Goal: Task Accomplishment & Management: Complete application form

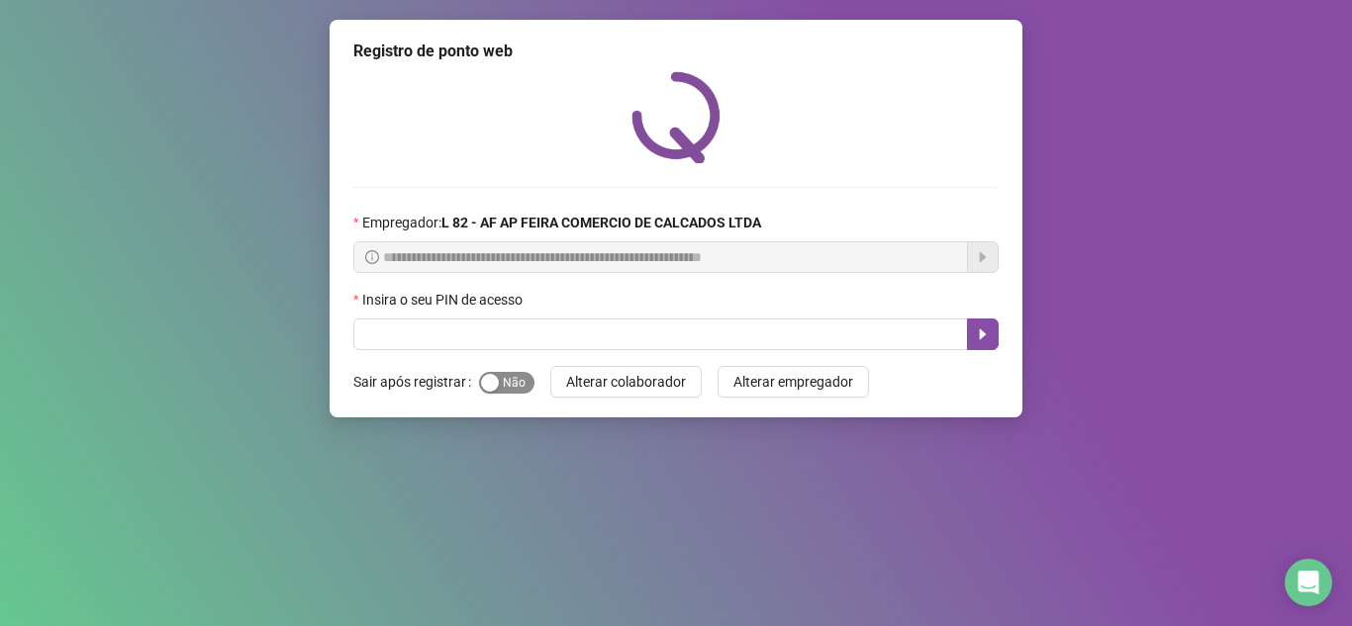
click at [513, 373] on span "Sim Não" at bounding box center [506, 383] width 55 height 22
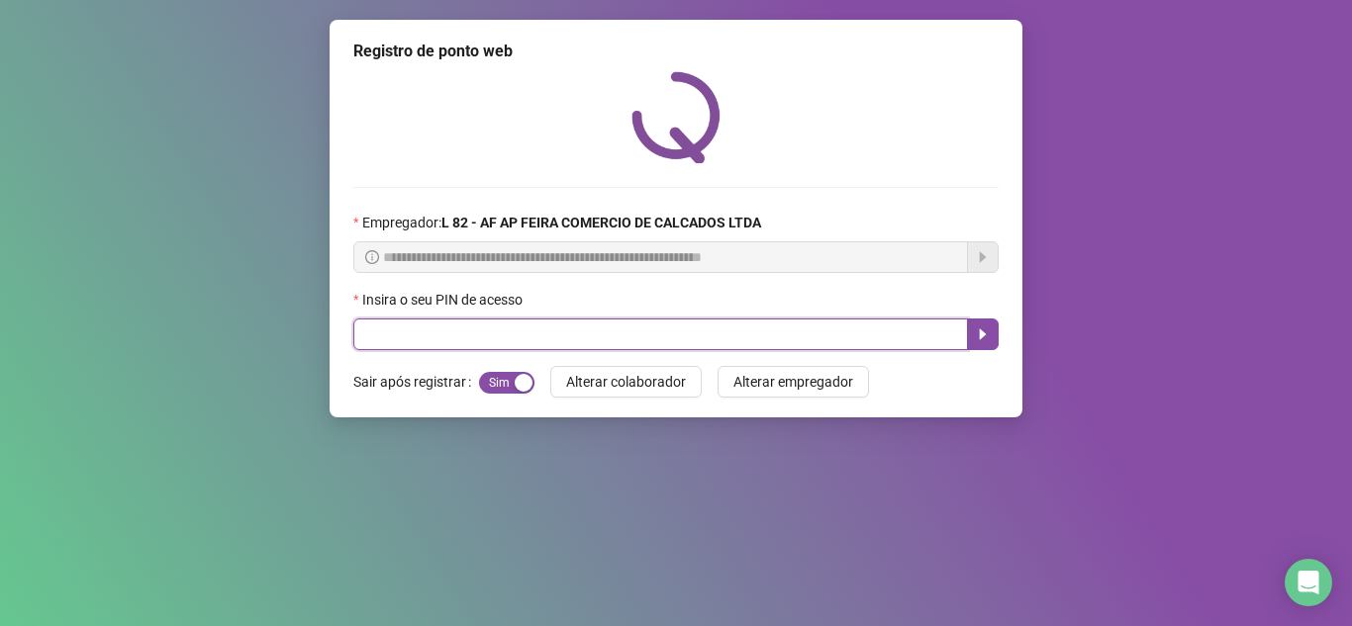
click at [517, 333] on input "text" at bounding box center [660, 335] width 614 height 32
type input "*****"
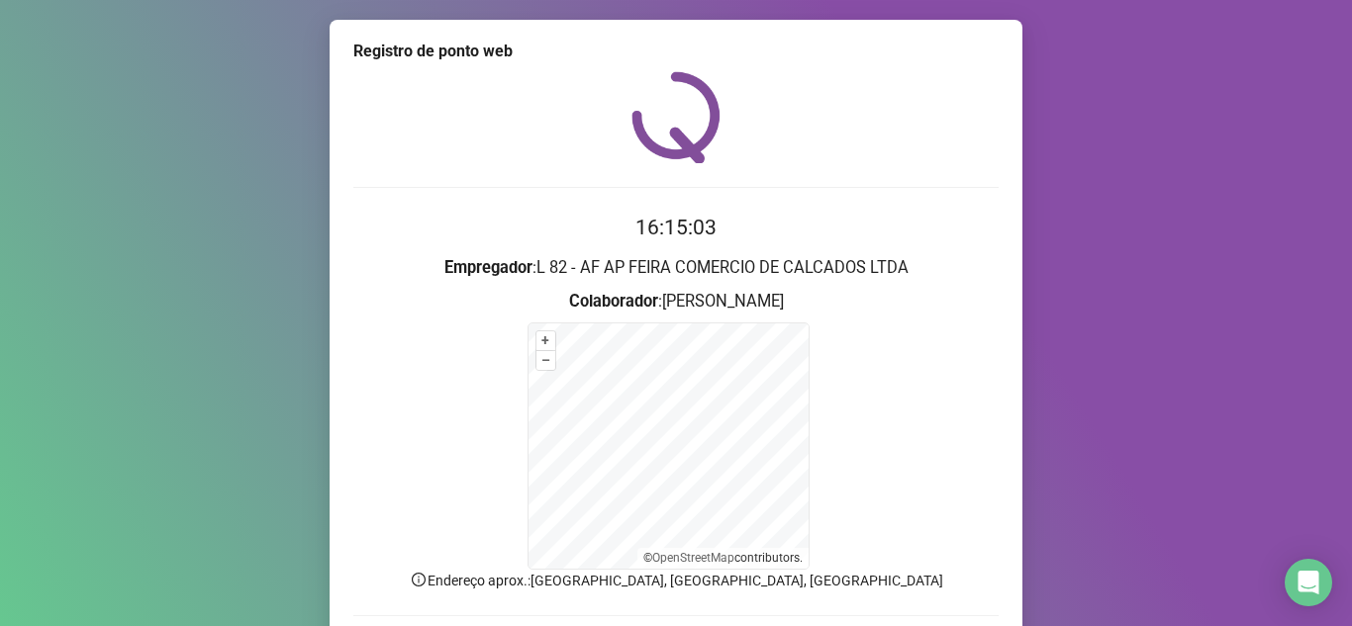
scroll to position [141, 0]
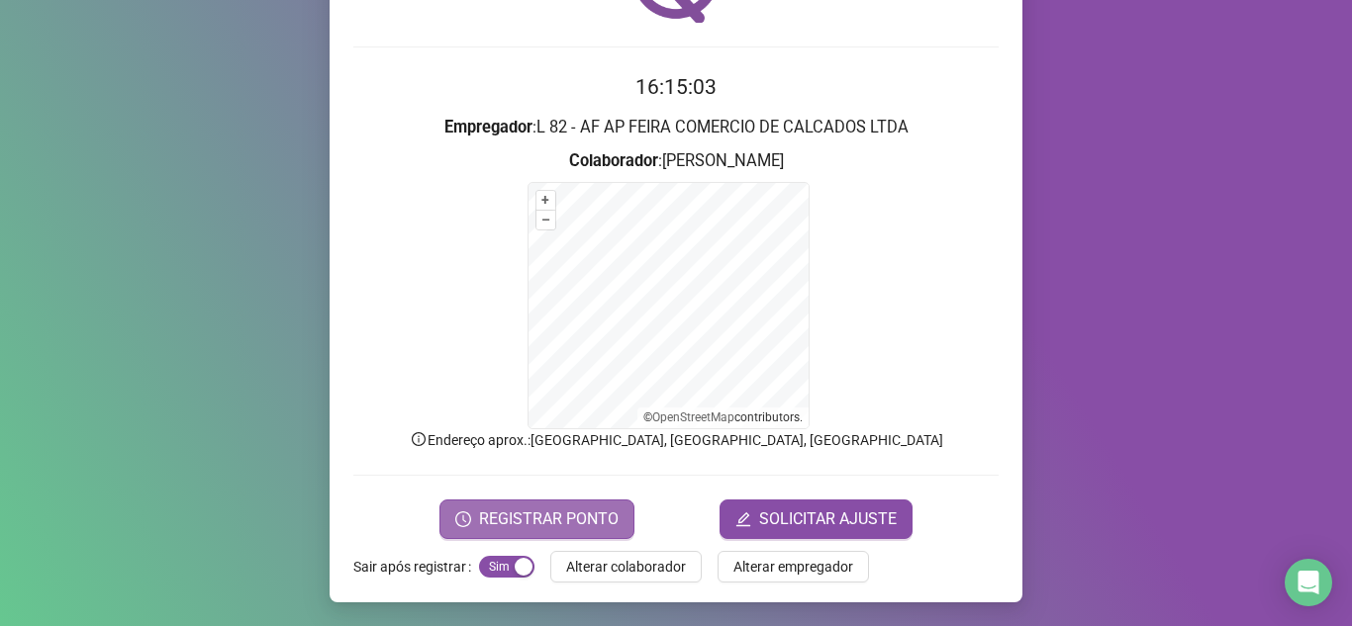
click at [576, 515] on span "REGISTRAR PONTO" at bounding box center [549, 520] width 140 height 24
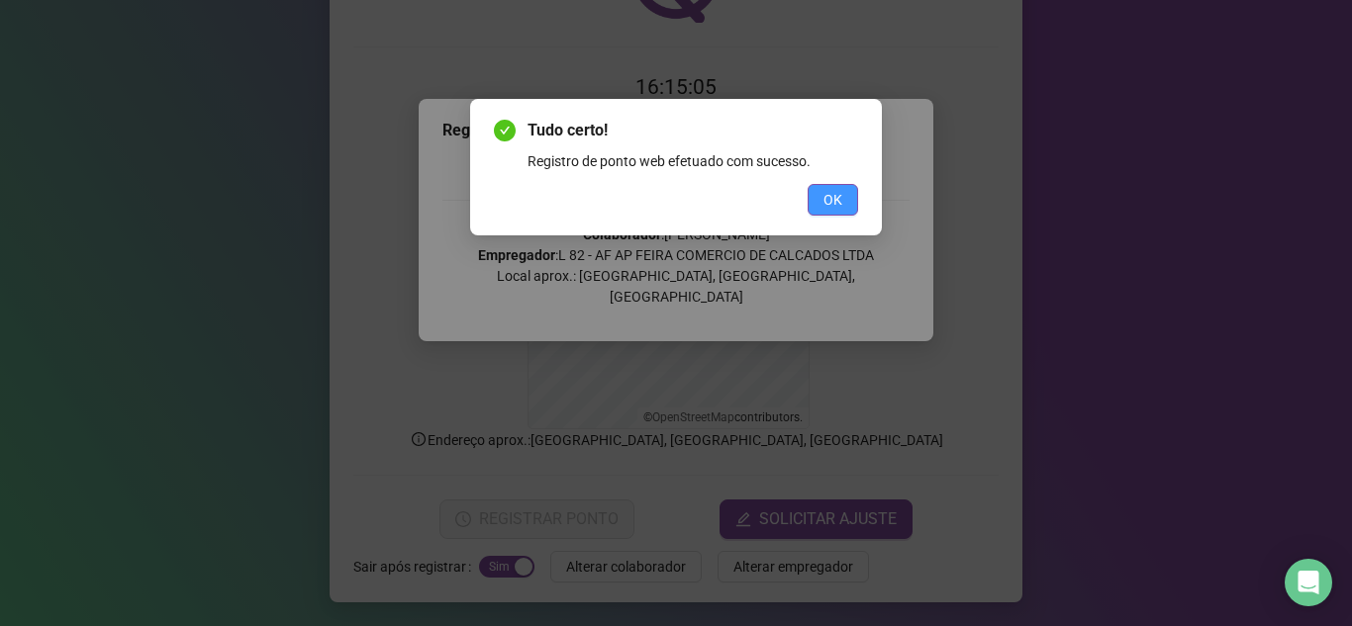
click at [837, 208] on span "OK" at bounding box center [832, 200] width 19 height 22
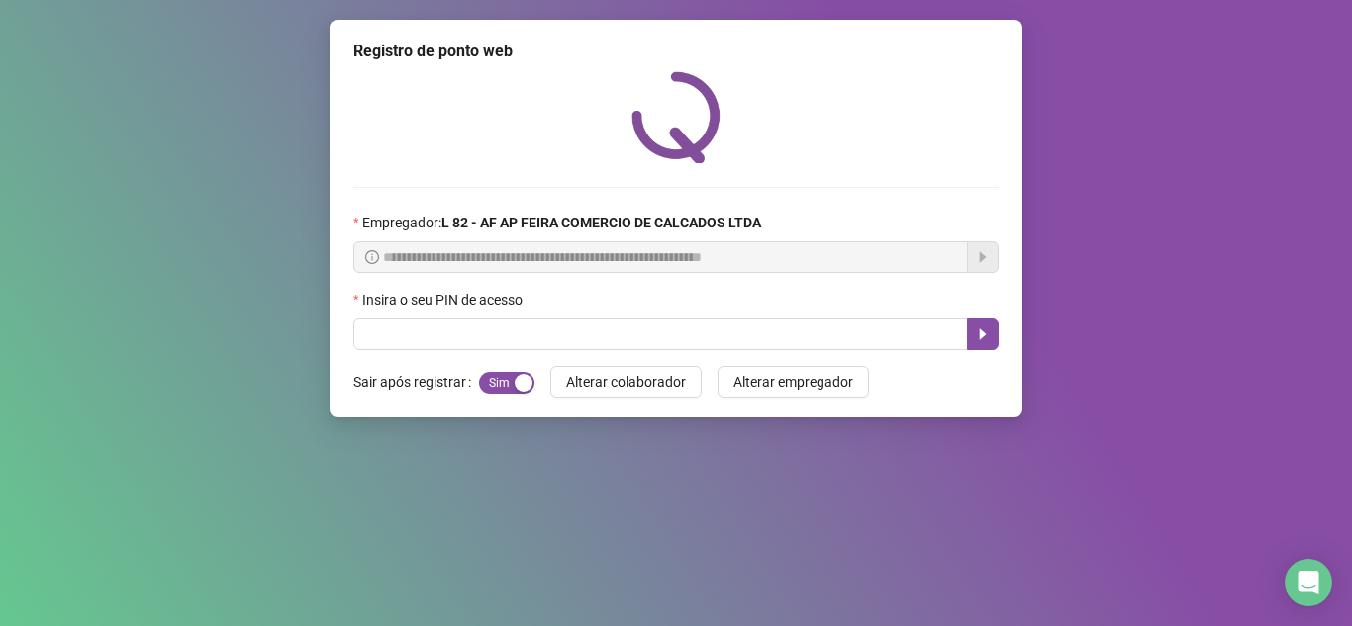
scroll to position [0, 0]
click at [536, 313] on div "Insira o seu PIN de acesso" at bounding box center [675, 304] width 645 height 30
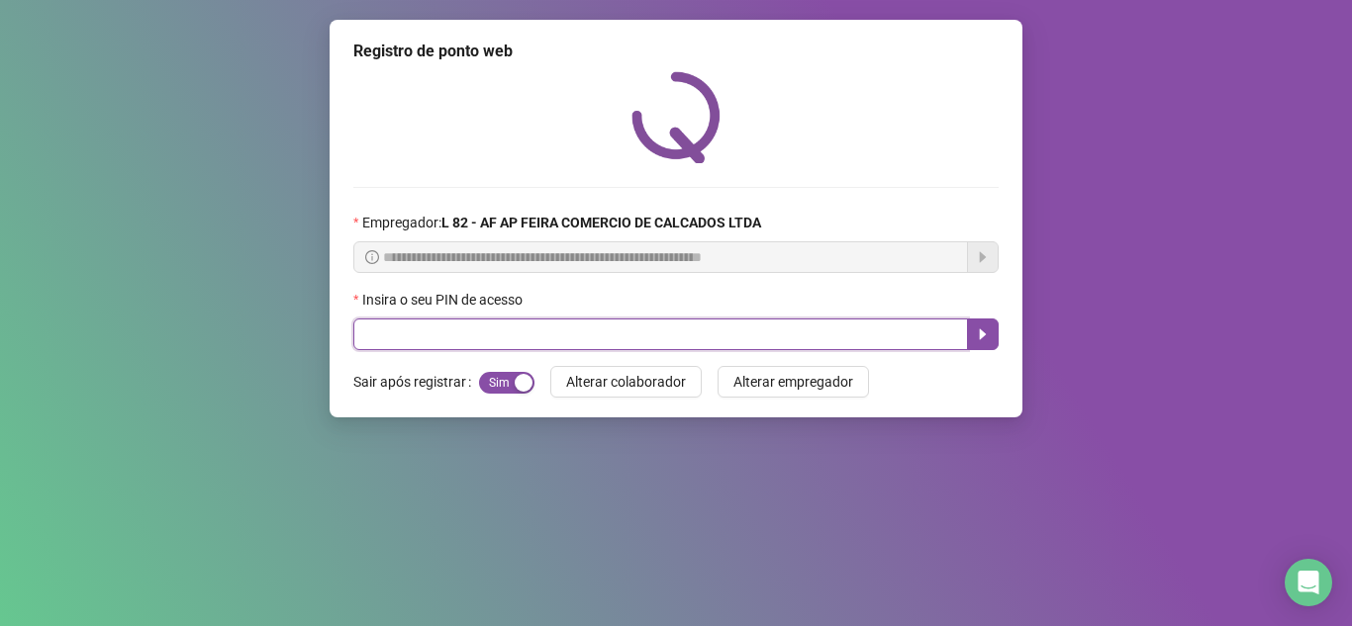
click at [494, 345] on input "text" at bounding box center [660, 335] width 614 height 32
type input "*"
type input "*****"
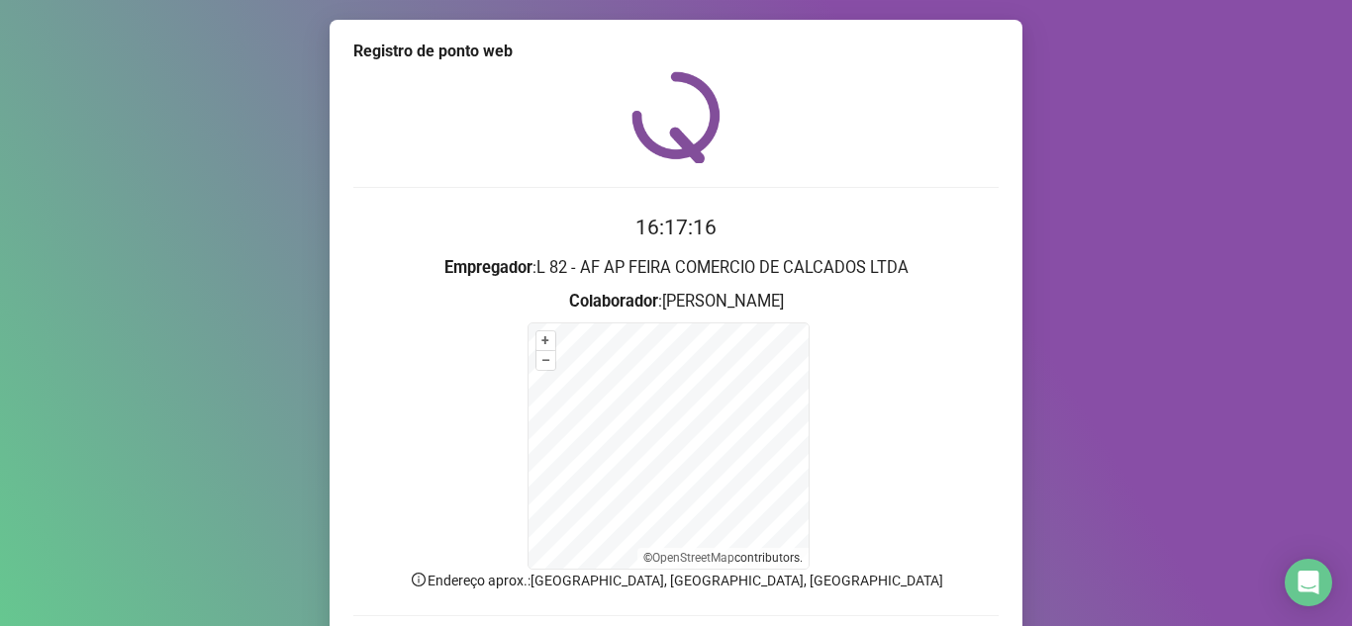
scroll to position [99, 0]
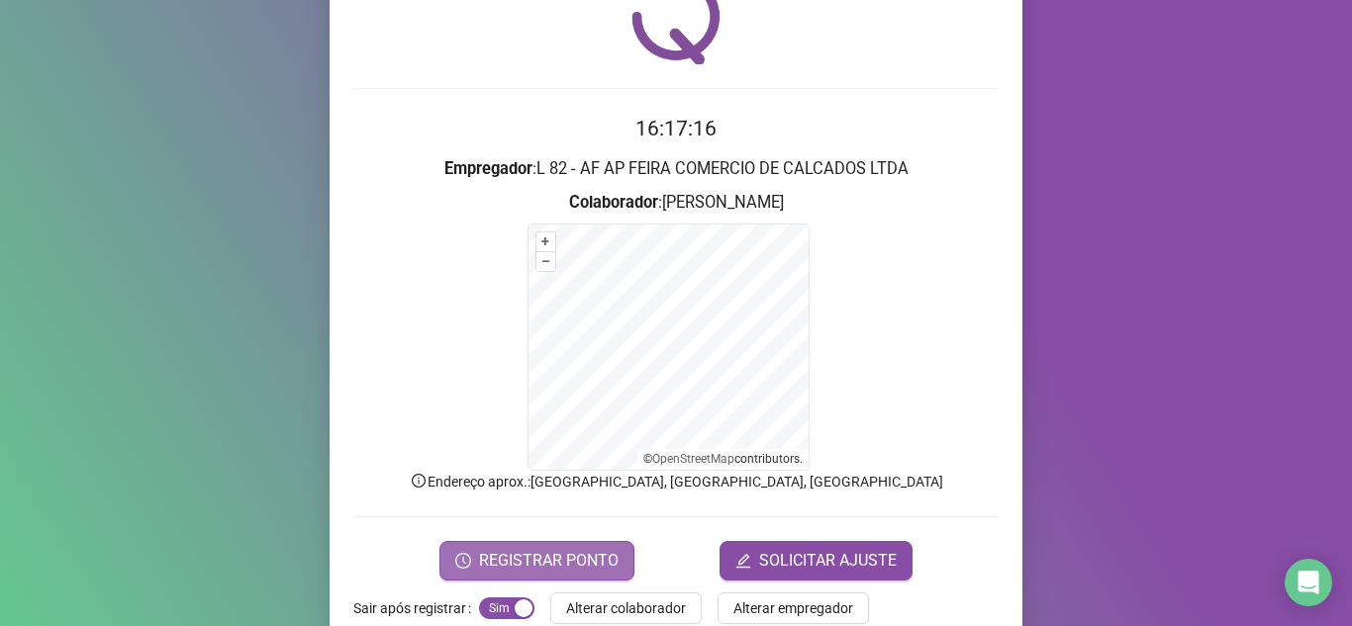
click at [592, 555] on span "REGISTRAR PONTO" at bounding box center [549, 561] width 140 height 24
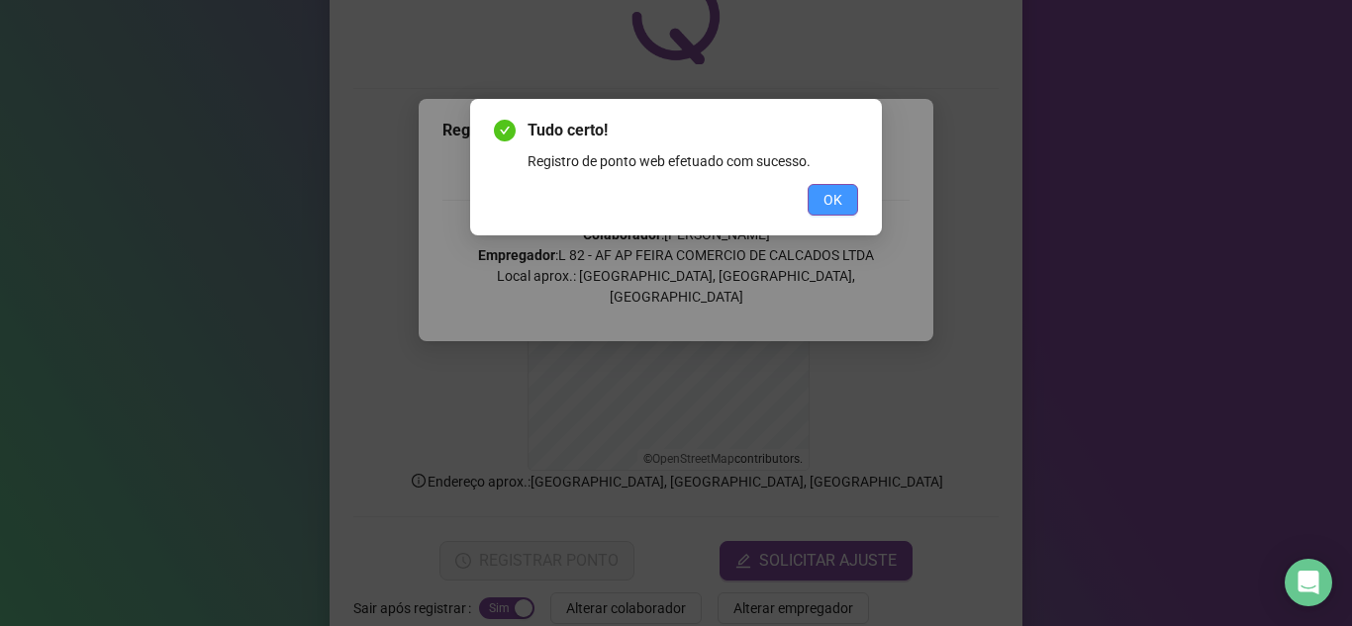
click at [838, 195] on span "OK" at bounding box center [832, 200] width 19 height 22
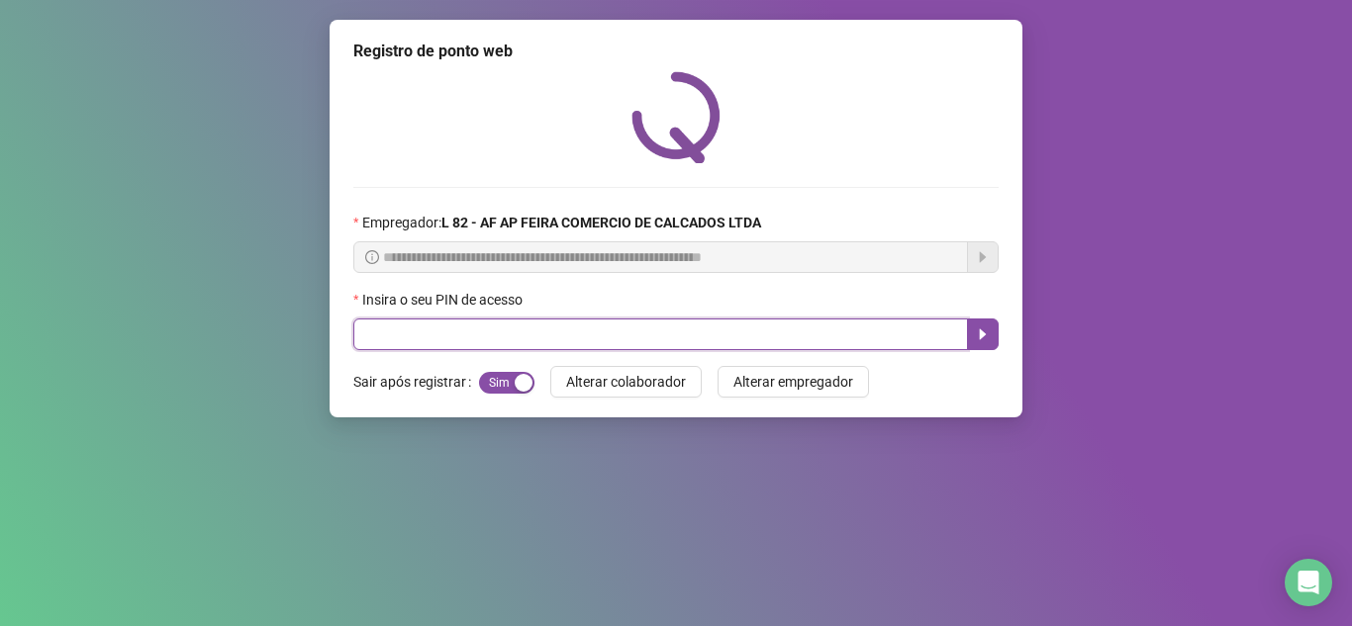
click at [428, 330] on input "text" at bounding box center [660, 335] width 614 height 32
type input "*****"
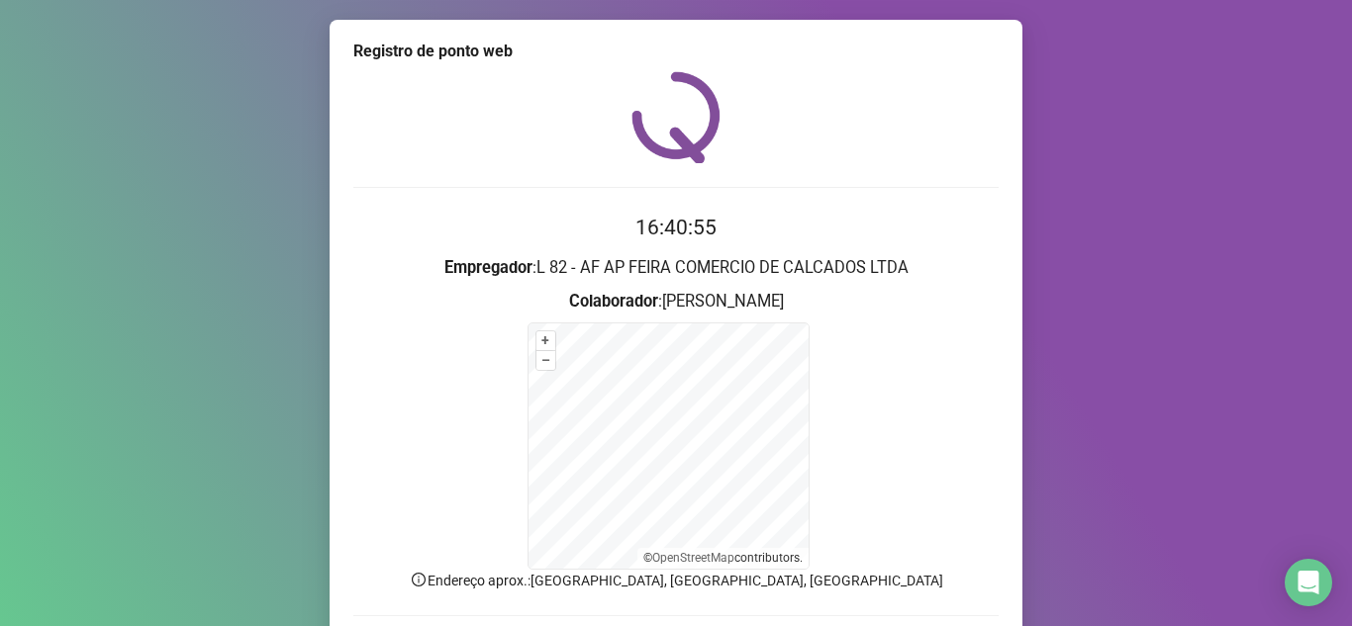
scroll to position [141, 0]
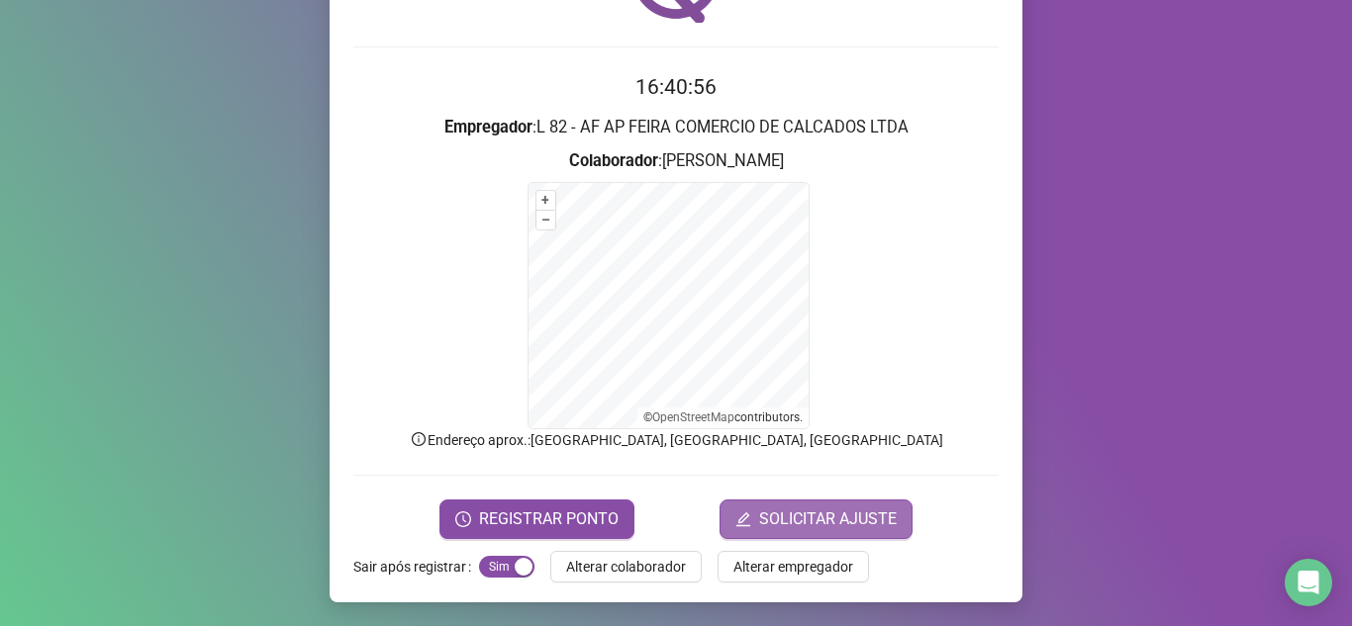
click at [863, 527] on span "SOLICITAR AJUSTE" at bounding box center [828, 520] width 138 height 24
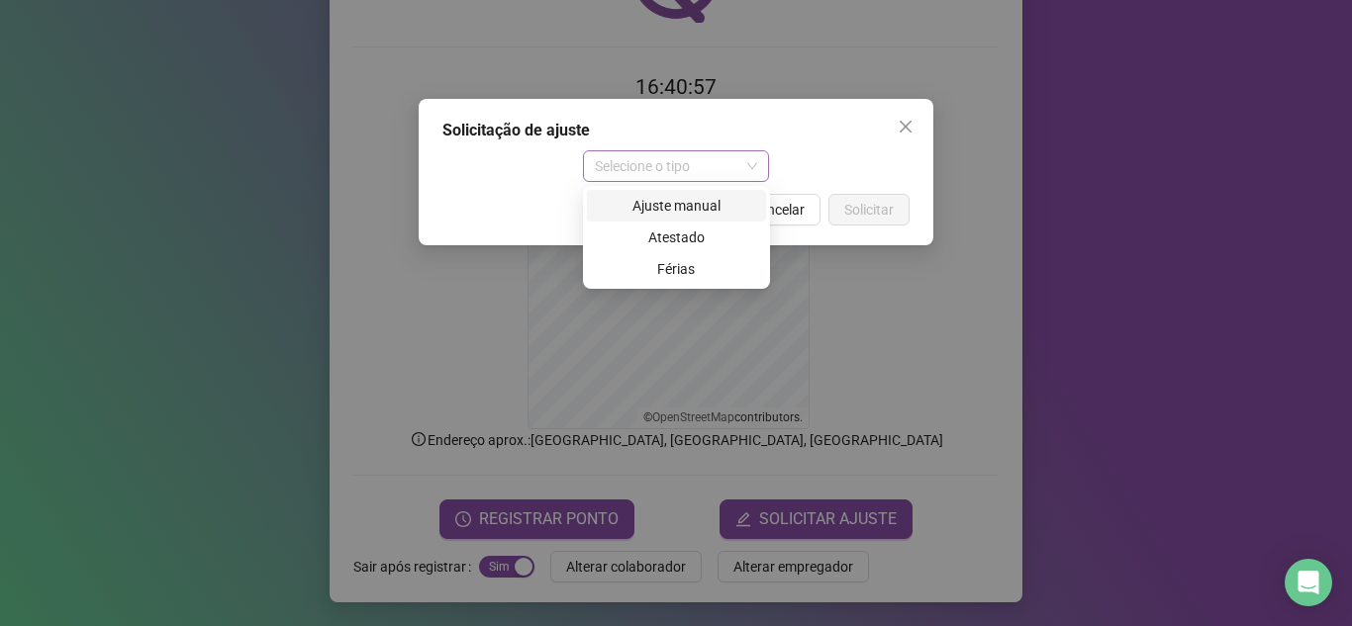
click at [725, 166] on span "Selecione o tipo" at bounding box center [676, 166] width 163 height 30
click at [657, 211] on div "Ajuste manual" at bounding box center [676, 206] width 155 height 22
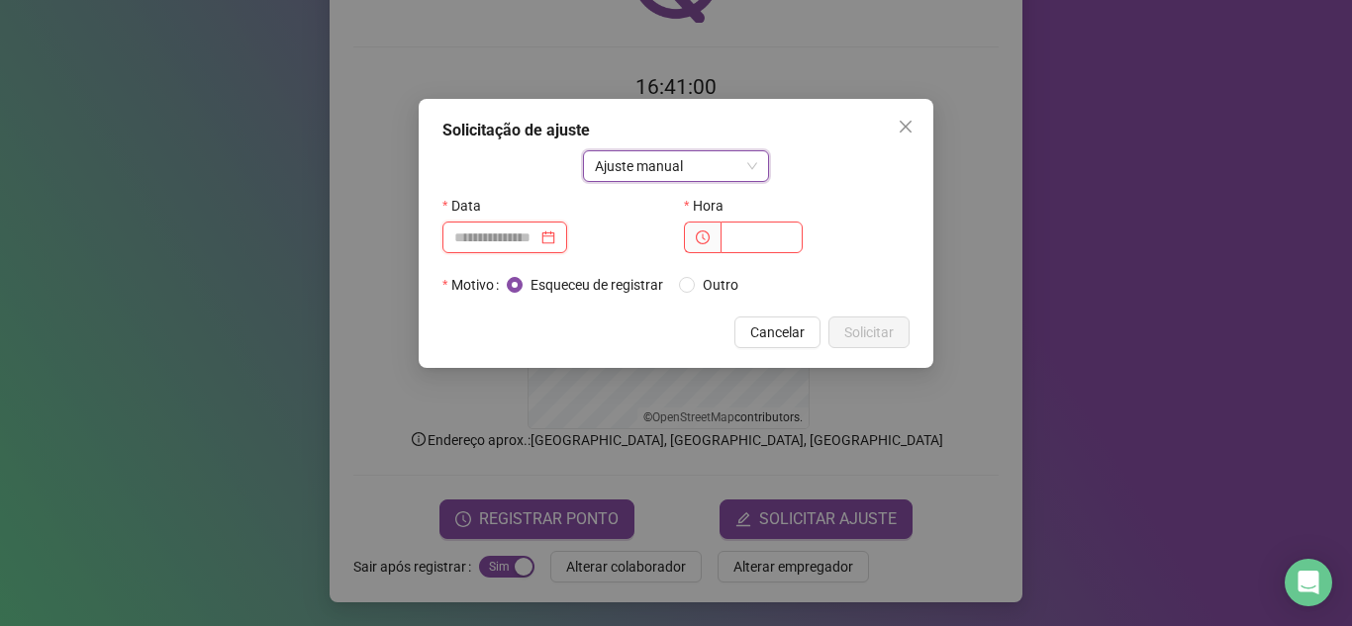
click at [514, 233] on input at bounding box center [495, 238] width 83 height 22
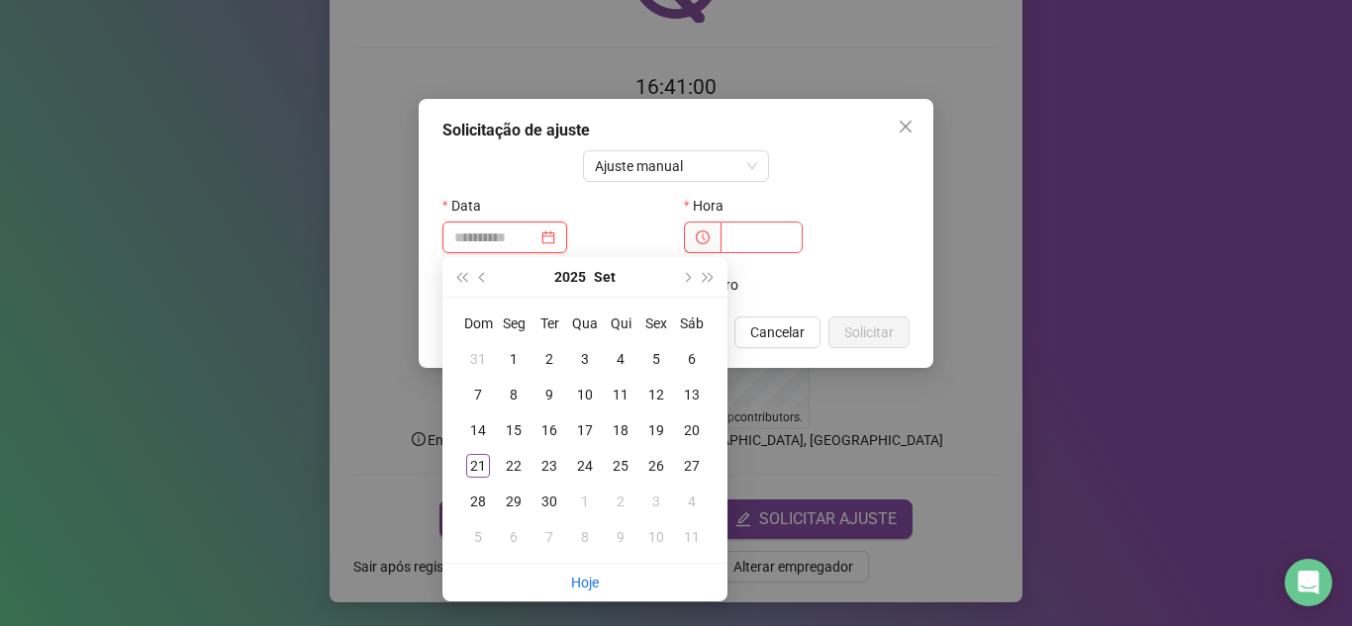
type input "**********"
click at [963, 278] on div "Solicitação de ajuste Ajuste manual Data Hora Motivo Esqueceu de registrar Outr…" at bounding box center [676, 313] width 1352 height 626
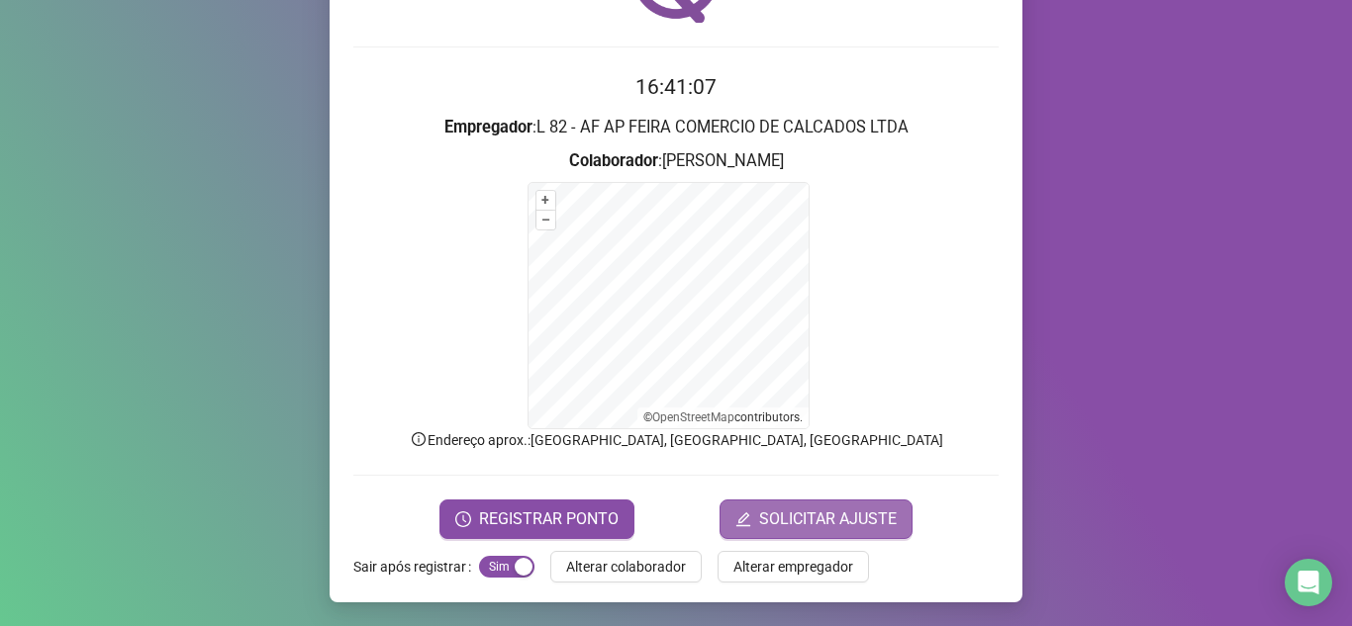
click at [844, 501] on button "SOLICITAR AJUSTE" at bounding box center [815, 520] width 193 height 40
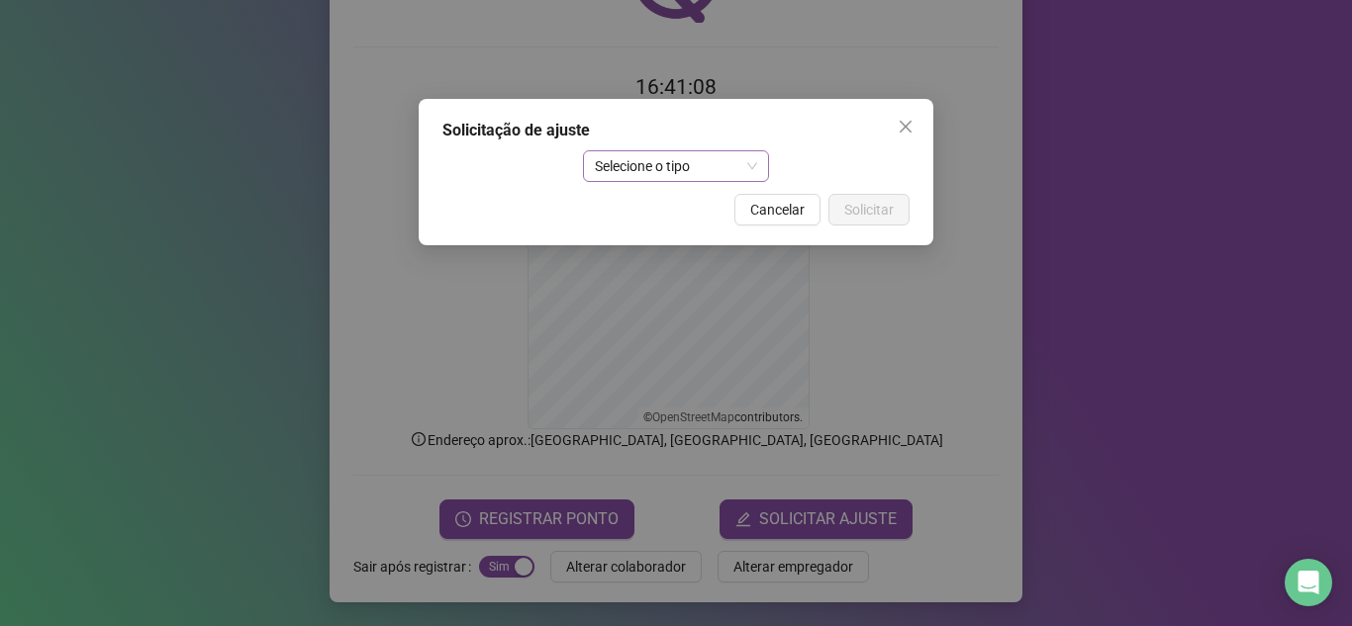
click at [624, 167] on span "Selecione o tipo" at bounding box center [676, 166] width 163 height 30
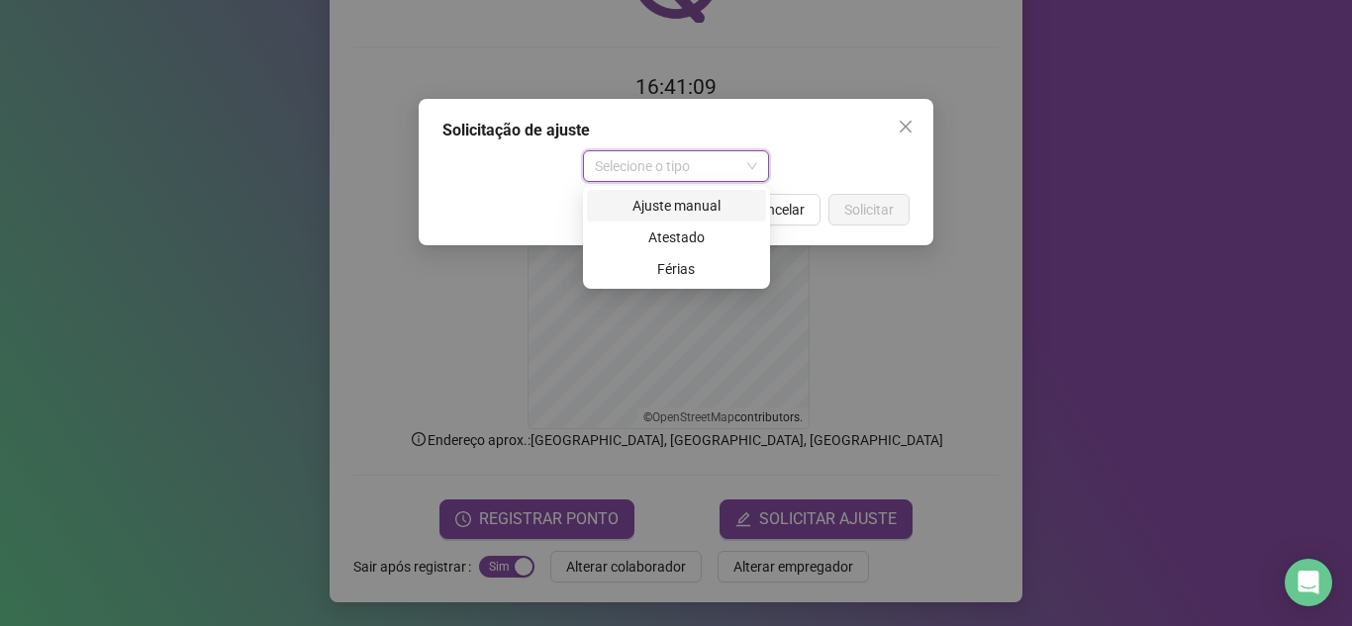
drag, startPoint x: 686, startPoint y: 203, endPoint x: 696, endPoint y: 173, distance: 31.3
click at [696, 173] on body "Página inicial Registrar ponto Espelho de ponto Meus registros Minhas solicitaç…" at bounding box center [676, 313] width 1352 height 626
click at [700, 197] on div "Ajuste manual" at bounding box center [676, 206] width 155 height 22
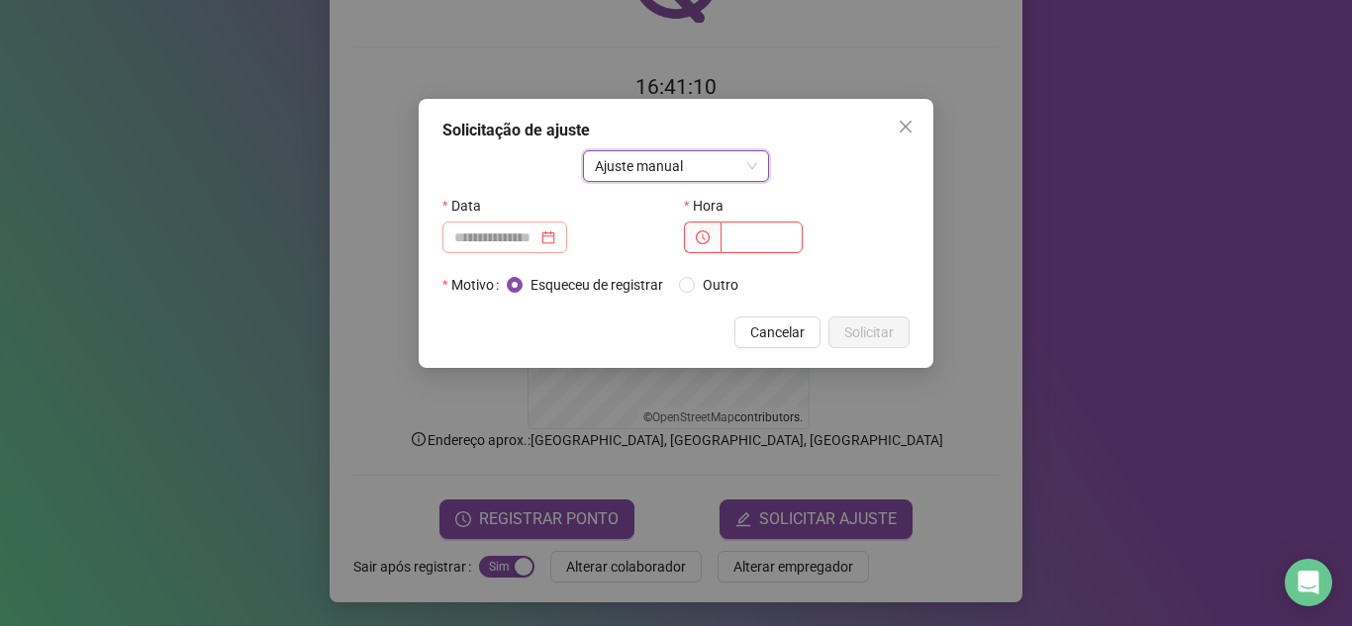
click at [520, 252] on div at bounding box center [504, 238] width 125 height 32
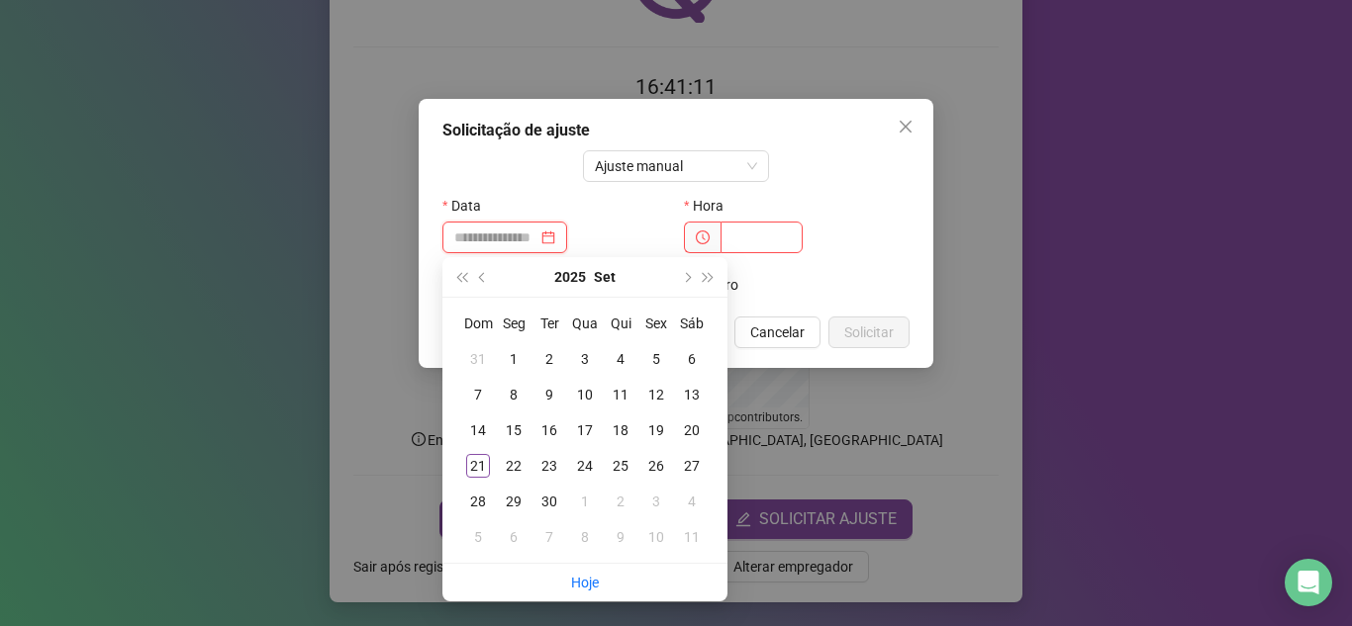
click at [520, 252] on div at bounding box center [504, 238] width 125 height 32
type input "**********"
click at [478, 479] on td "21" at bounding box center [478, 466] width 36 height 36
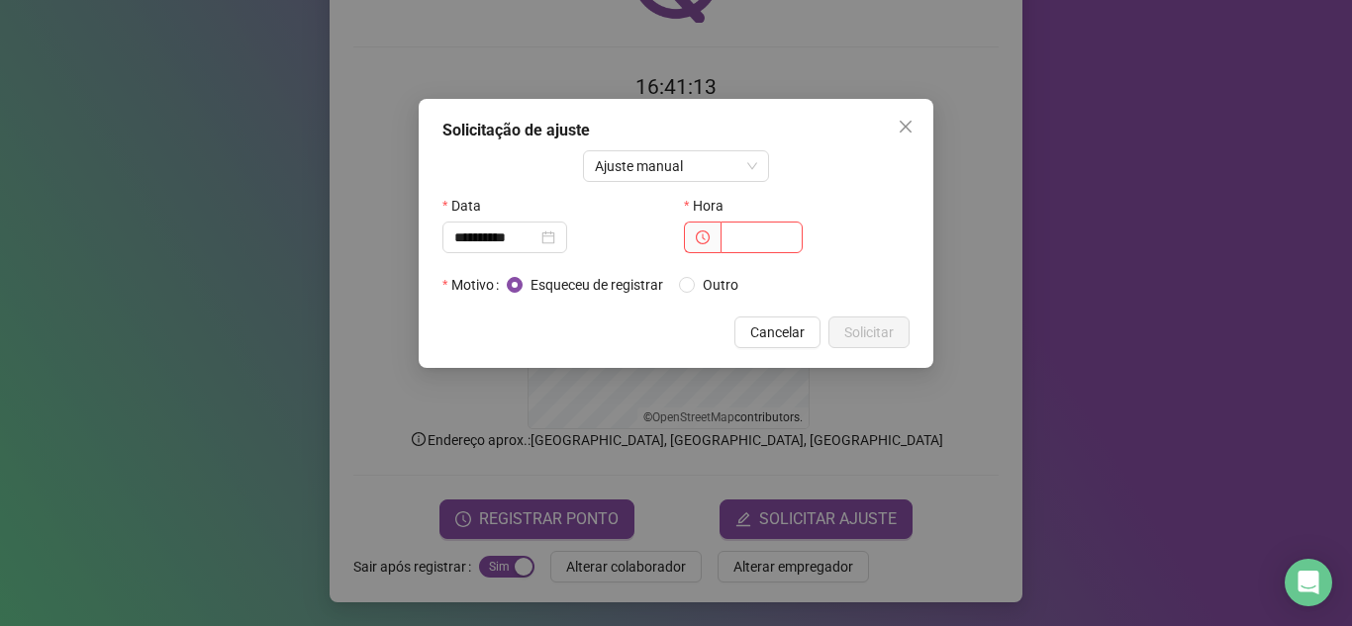
click at [781, 221] on div "Hora" at bounding box center [797, 206] width 226 height 32
click at [772, 236] on input "text" at bounding box center [761, 238] width 82 height 32
type input "*****"
click at [854, 336] on span "Solicitar" at bounding box center [868, 333] width 49 height 22
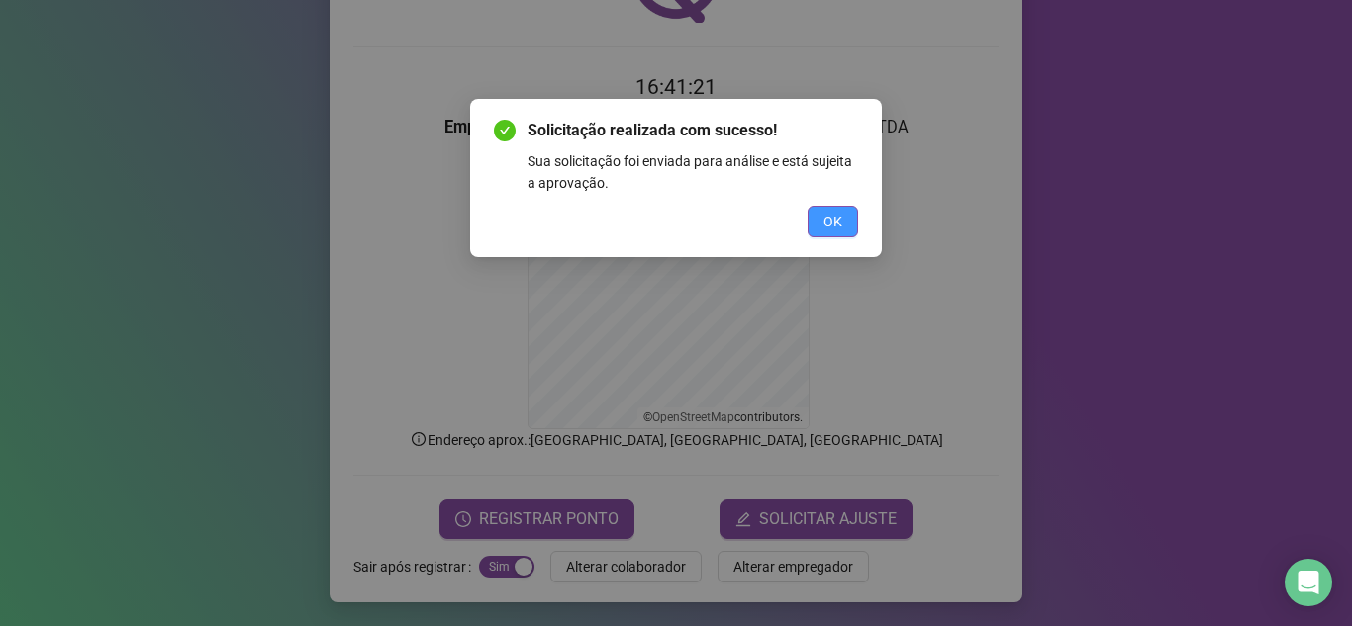
click at [833, 214] on span "OK" at bounding box center [832, 222] width 19 height 22
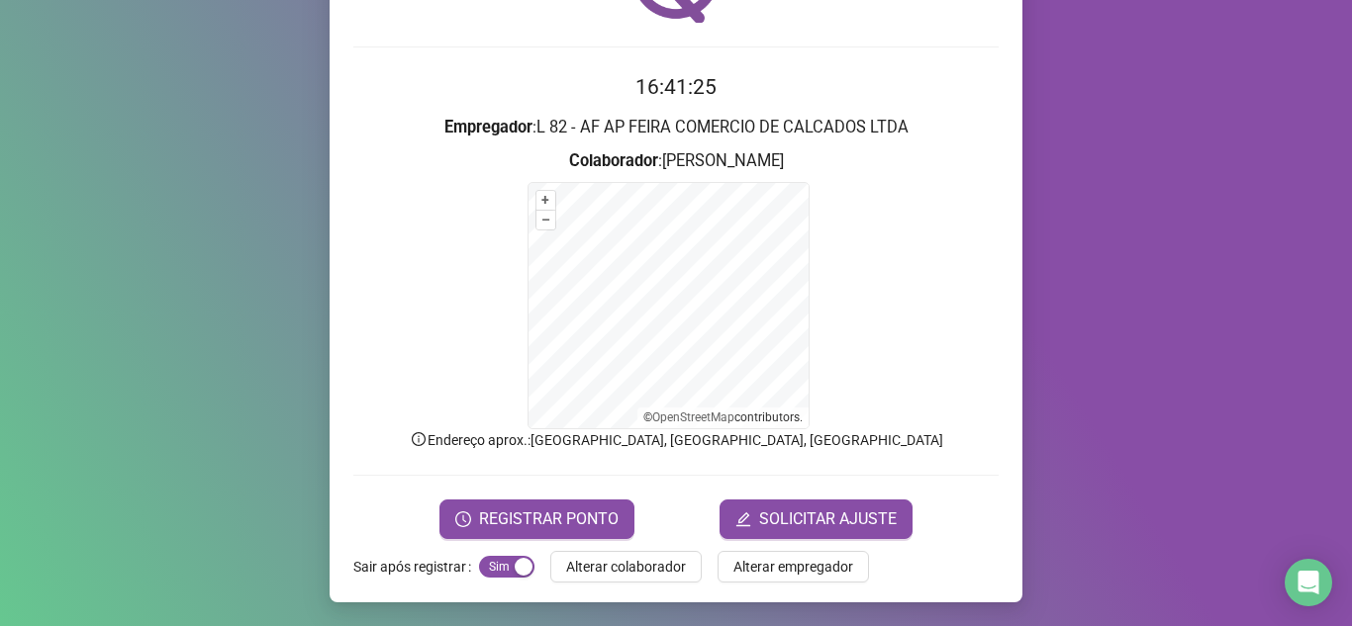
scroll to position [0, 0]
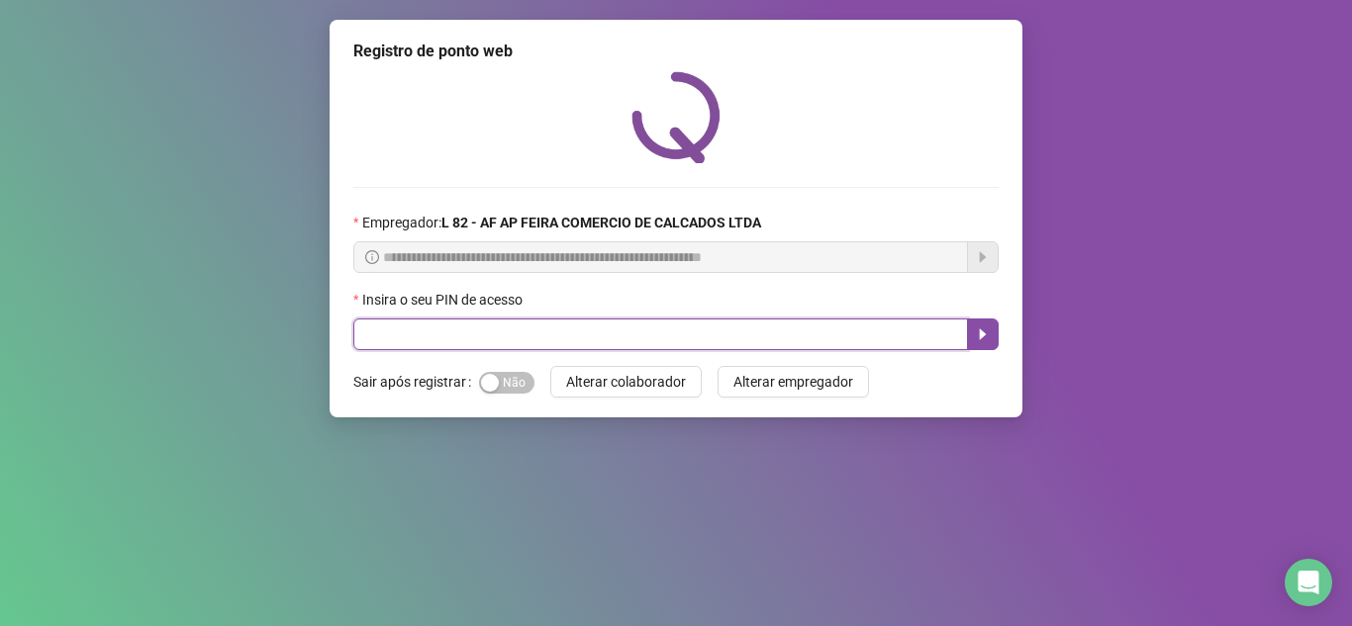
click at [530, 338] on input "text" at bounding box center [660, 335] width 614 height 32
type input "*"
type input "*****"
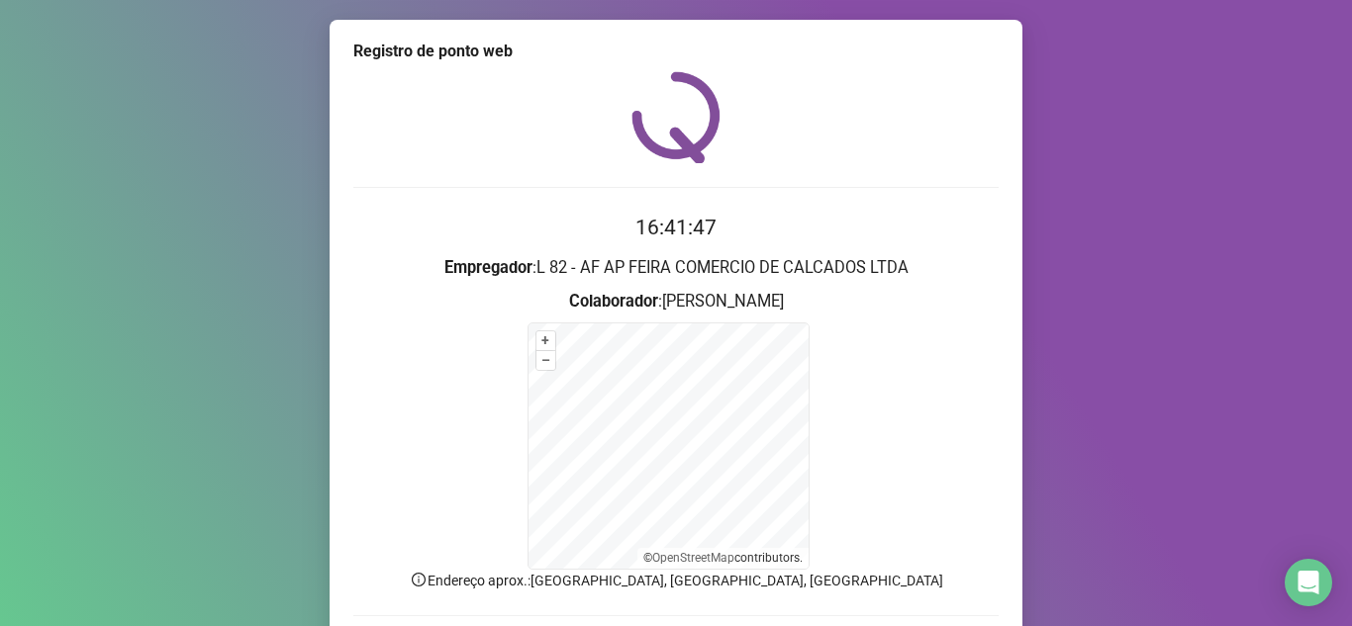
scroll to position [141, 0]
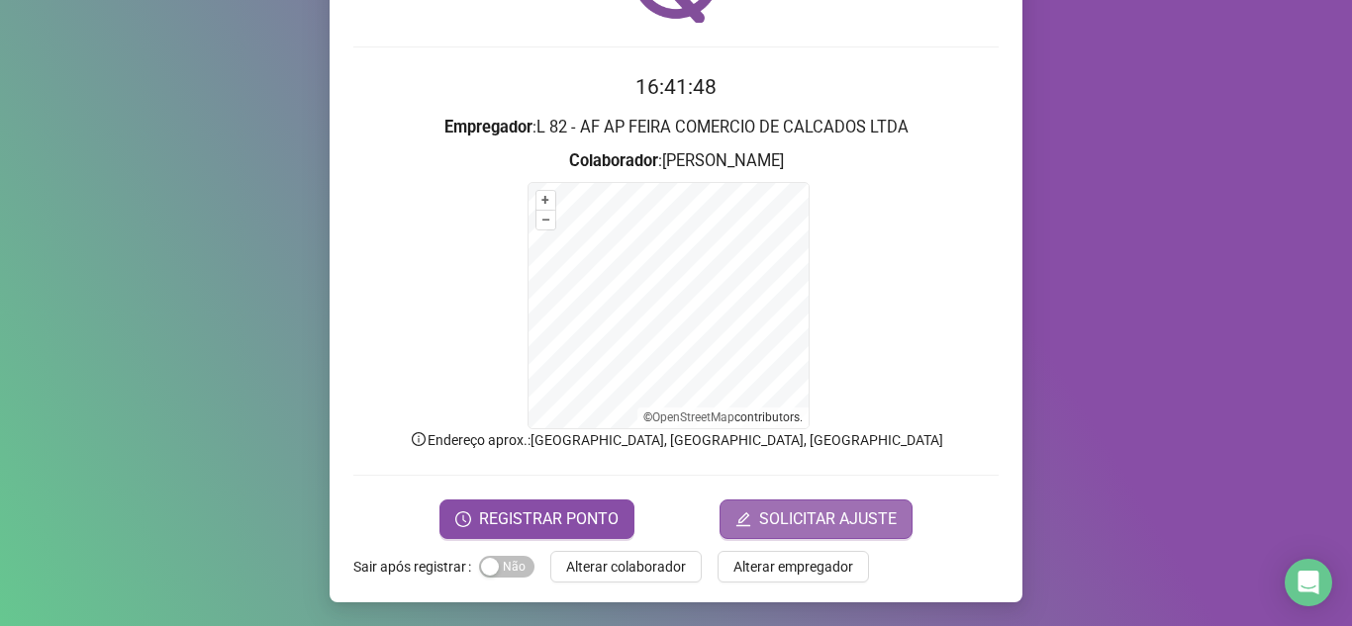
click at [888, 519] on button "SOLICITAR AJUSTE" at bounding box center [815, 520] width 193 height 40
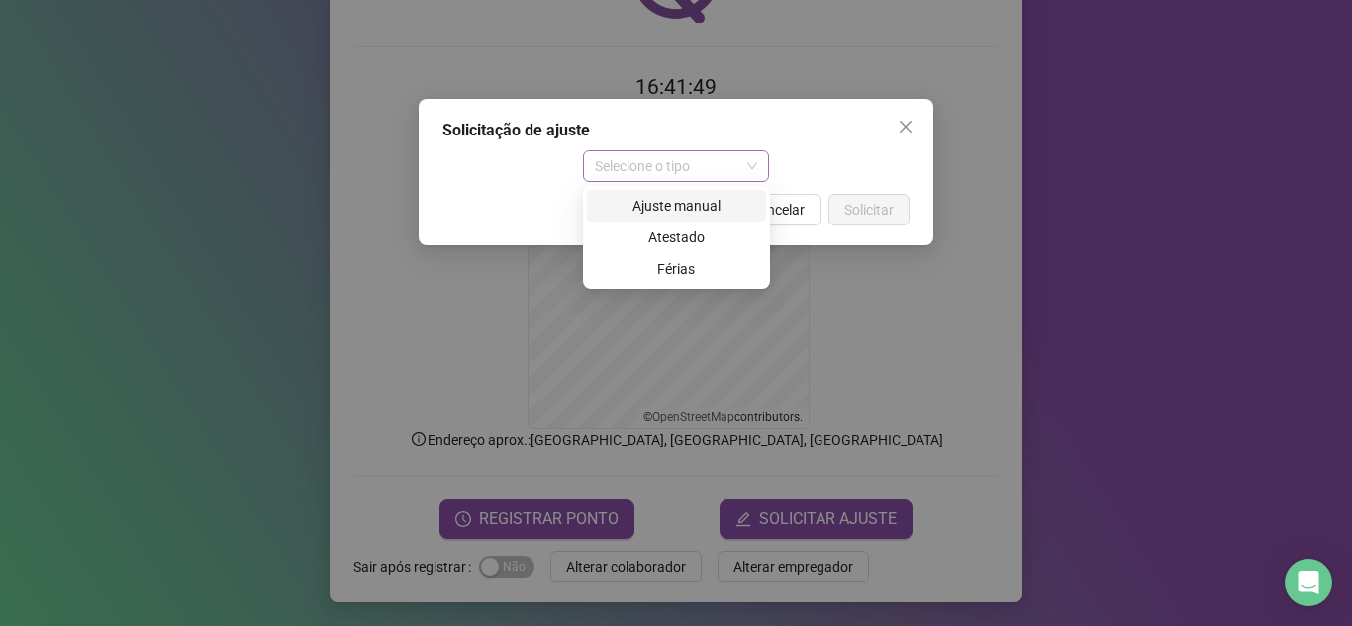
click at [709, 176] on span "Selecione o tipo" at bounding box center [676, 166] width 163 height 30
click at [715, 211] on div "Ajuste manual" at bounding box center [676, 206] width 155 height 22
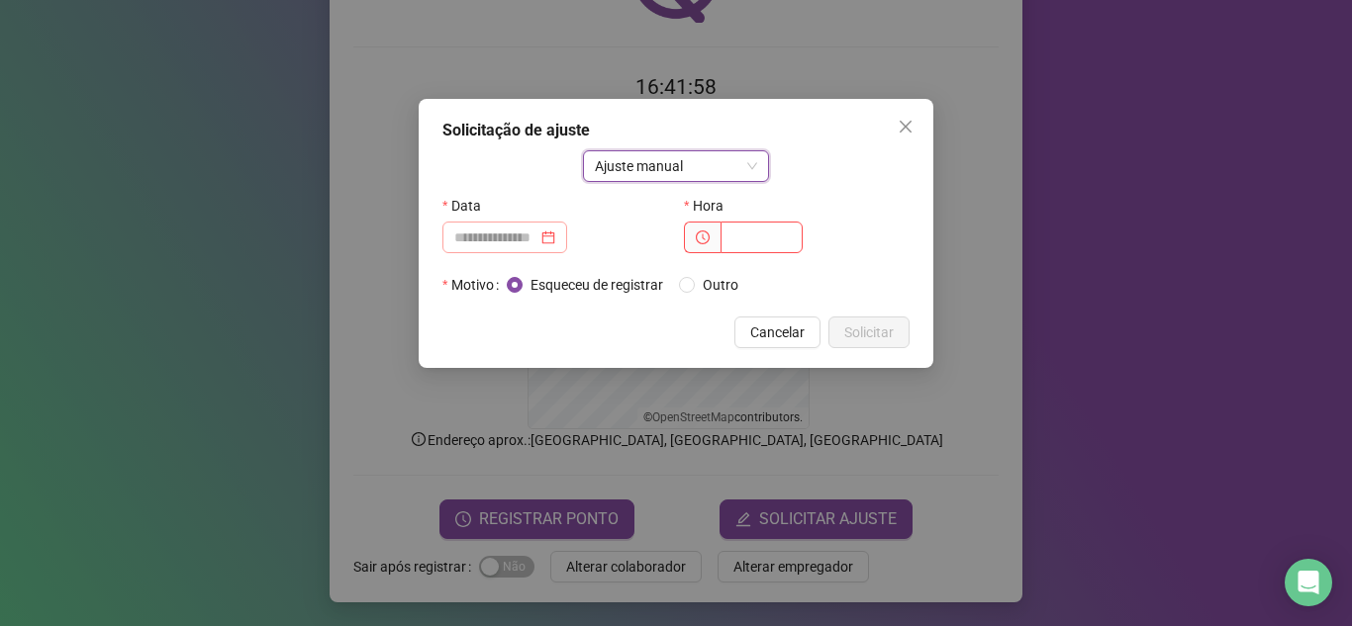
click at [567, 238] on div at bounding box center [504, 238] width 125 height 32
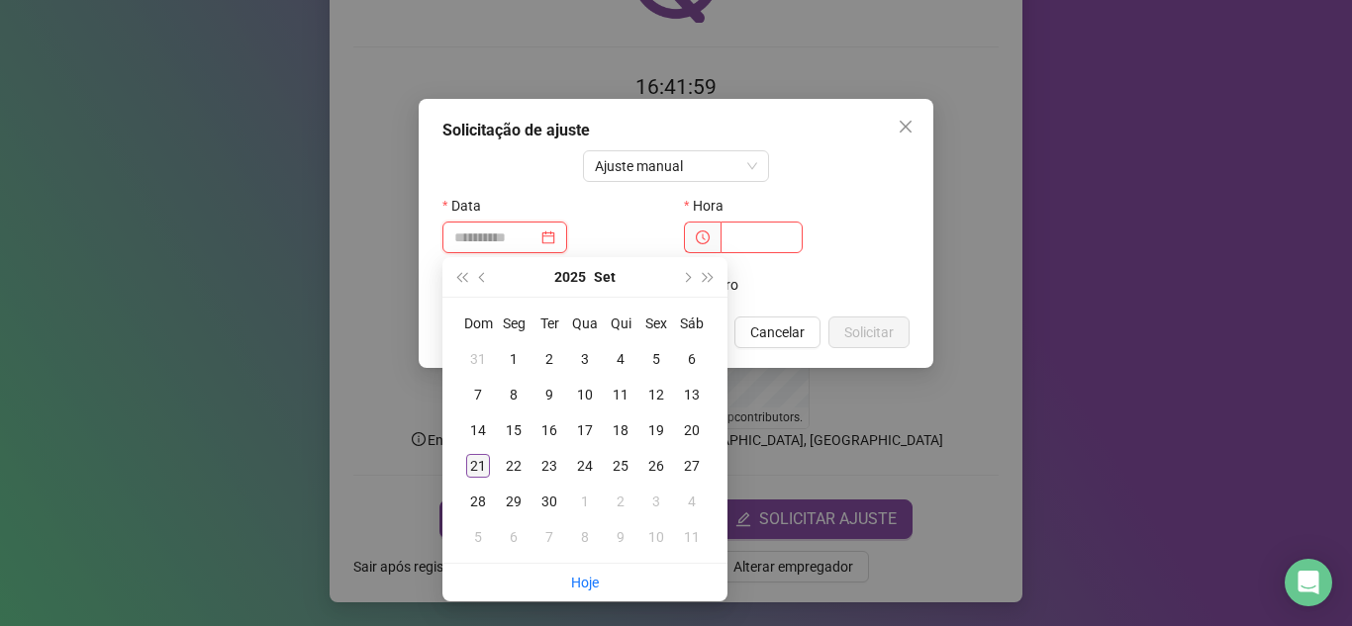
type input "**********"
click at [468, 468] on div "21" at bounding box center [478, 466] width 24 height 24
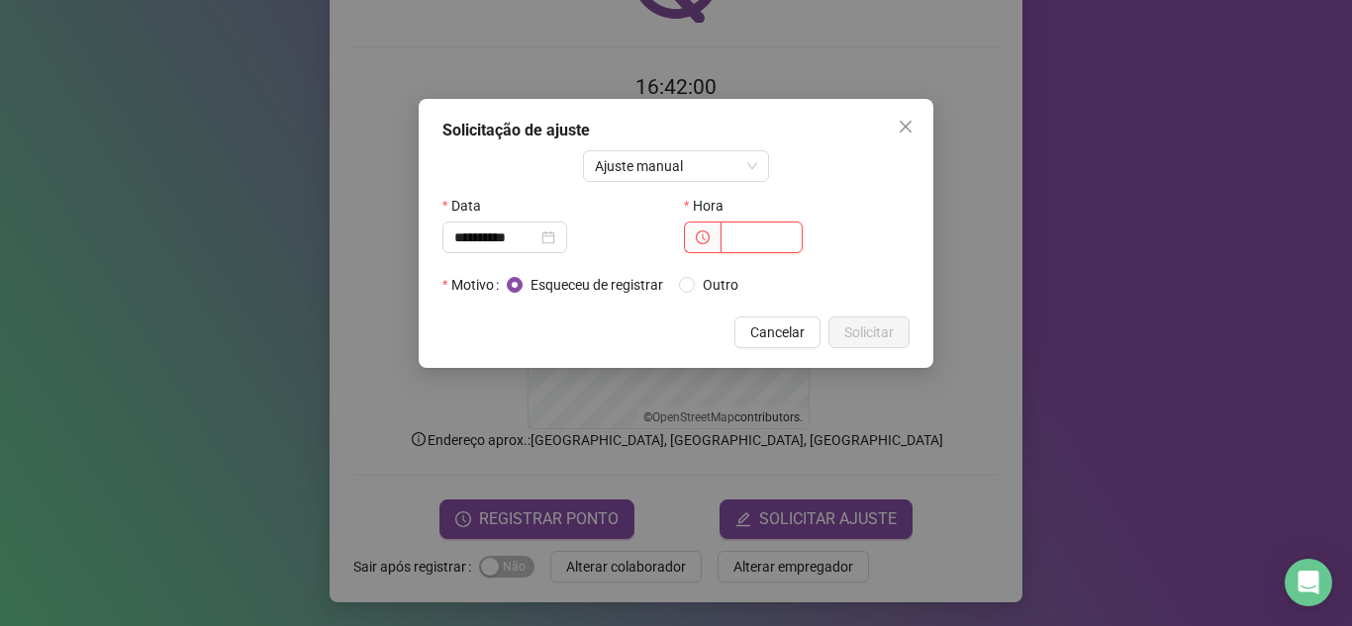
click at [734, 228] on input "text" at bounding box center [761, 238] width 82 height 32
type input "*"
type input "*****"
click at [863, 338] on span "Solicitar" at bounding box center [868, 333] width 49 height 22
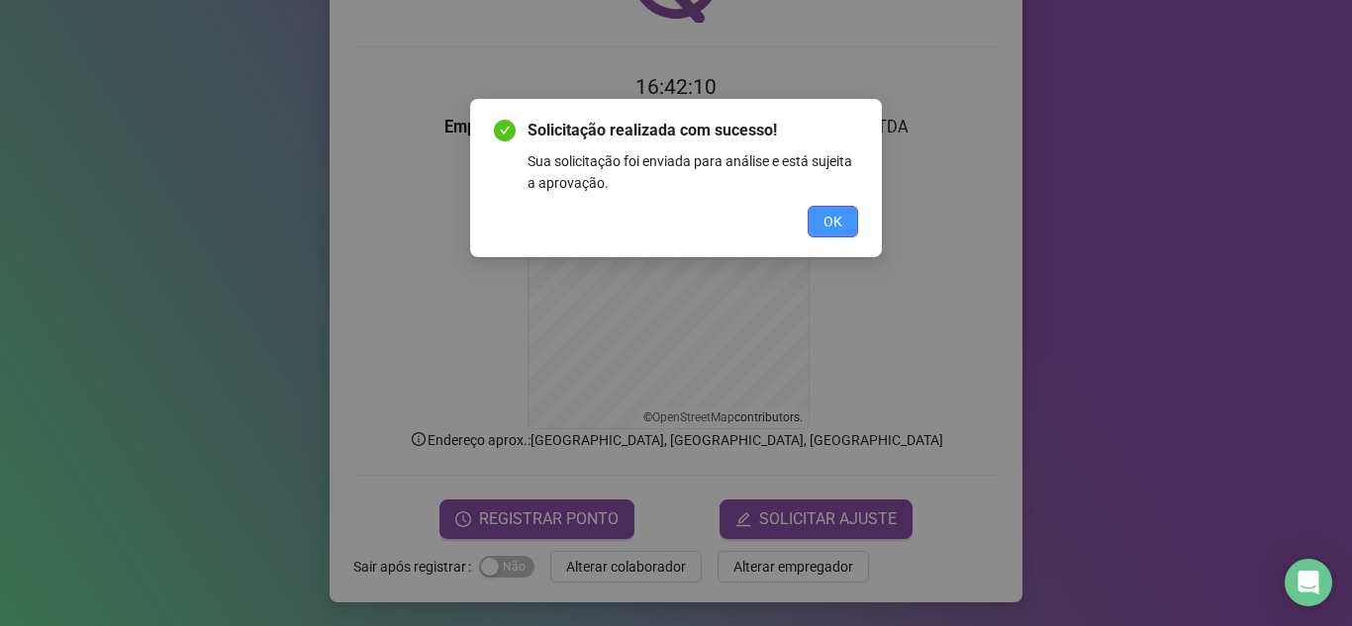
click at [840, 208] on button "OK" at bounding box center [832, 222] width 50 height 32
